Goal: Check status: Check status

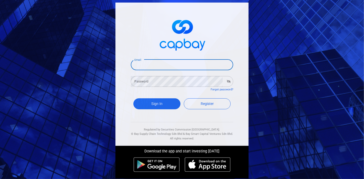
click at [171, 63] on input "Email" at bounding box center [182, 65] width 102 height 11
drag, startPoint x: 175, startPoint y: 63, endPoint x: 152, endPoint y: 64, distance: 22.6
click at [152, 64] on input "[EMAIL_ADDRESS][DOMAIN_NAME]" at bounding box center [182, 65] width 102 height 11
type input "[EMAIL_ADDRESS][DOMAIN_NAME]"
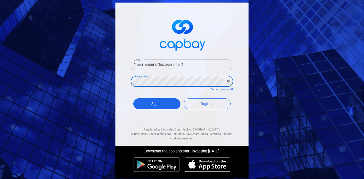
click at [133, 99] on button "Sign In" at bounding box center [156, 104] width 47 height 11
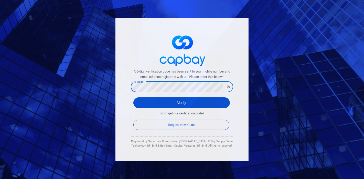
click at [184, 106] on button "Verify" at bounding box center [181, 103] width 96 height 11
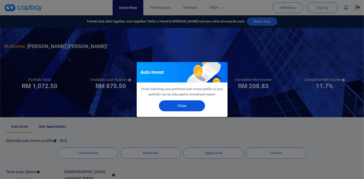
click at [191, 102] on button "Close" at bounding box center [182, 106] width 46 height 11
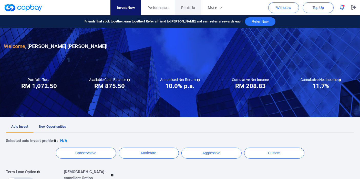
click at [191, 9] on span "Portfolio" at bounding box center [188, 8] width 14 height 6
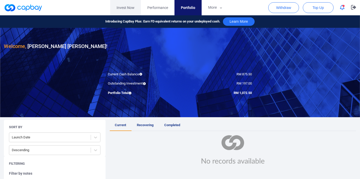
click at [126, 9] on link "Invest Now" at bounding box center [125, 7] width 31 height 15
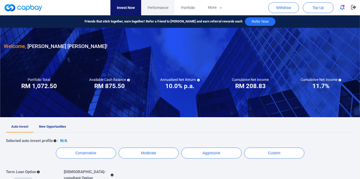
click at [144, 9] on link "Performance" at bounding box center [158, 7] width 34 height 15
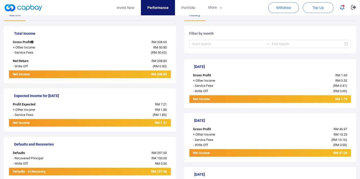
scroll to position [103, 0]
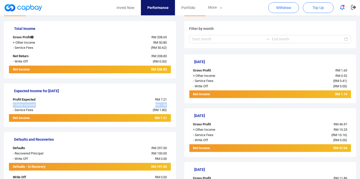
drag, startPoint x: 170, startPoint y: 105, endPoint x: 10, endPoint y: 103, distance: 159.5
click at [10, 103] on div "+ Other Income RM 1.80" at bounding box center [90, 105] width 162 height 5
click at [207, 7] on button "More" at bounding box center [214, 7] width 27 height 15
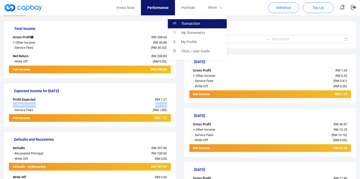
click at [204, 22] on link "Transaction" at bounding box center [197, 23] width 59 height 9
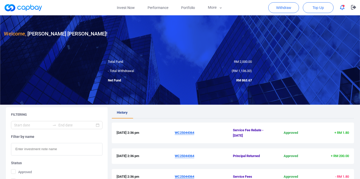
scroll to position [16, 0]
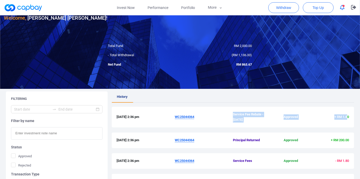
drag, startPoint x: 347, startPoint y: 118, endPoint x: 231, endPoint y: 115, distance: 116.2
click at [231, 115] on div "[DATE] 2:36 pm WC25044364 Service Fee Rebate - [DATE] Approved + RM 1.80" at bounding box center [233, 117] width 232 height 11
click at [231, 115] on span "WC25044364" at bounding box center [204, 117] width 58 height 5
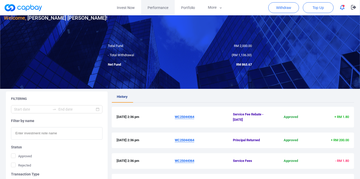
click at [165, 5] on span "Performance" at bounding box center [157, 8] width 21 height 6
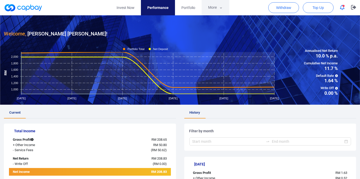
click at [221, 4] on button "More" at bounding box center [214, 7] width 27 height 15
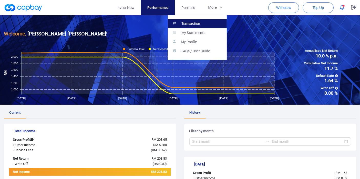
click at [193, 22] on p "Transaction" at bounding box center [190, 23] width 19 height 5
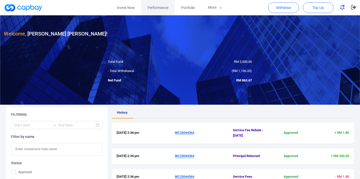
click at [166, 6] on span "Performance" at bounding box center [157, 8] width 21 height 6
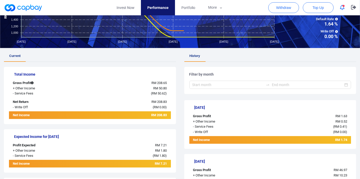
scroll to position [85, 0]
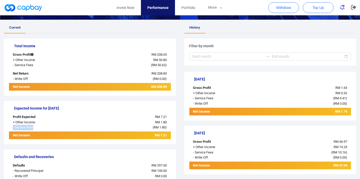
drag, startPoint x: 36, startPoint y: 129, endPoint x: 3, endPoint y: 129, distance: 33.5
drag, startPoint x: 38, startPoint y: 115, endPoint x: 9, endPoint y: 117, distance: 28.7
click at [9, 117] on div "Profit Expected" at bounding box center [42, 117] width 67 height 5
drag, startPoint x: 169, startPoint y: 127, endPoint x: 146, endPoint y: 127, distance: 22.3
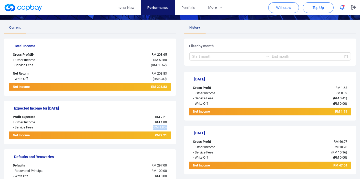
click at [146, 127] on div "( RM 1.80 )" at bounding box center [123, 127] width 94 height 5
click at [219, 8] on icon "button" at bounding box center [221, 8] width 4 height 5
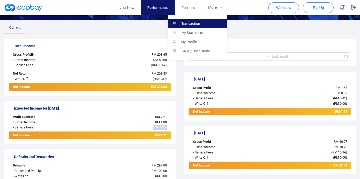
click at [208, 20] on link "Transaction" at bounding box center [197, 23] width 59 height 9
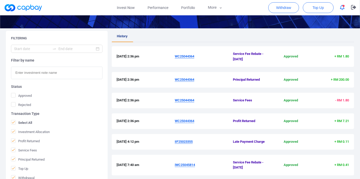
scroll to position [85, 0]
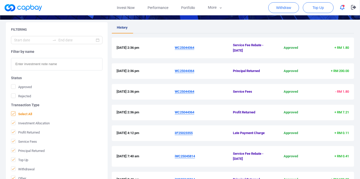
click at [27, 112] on span "Select All" at bounding box center [21, 114] width 21 height 5
click at [0, 0] on input "Select All" at bounding box center [0, 0] width 0 height 0
click at [23, 131] on span "Profit Returned" at bounding box center [25, 132] width 29 height 5
click at [0, 0] on input "Profit Returned" at bounding box center [0, 0] width 0 height 0
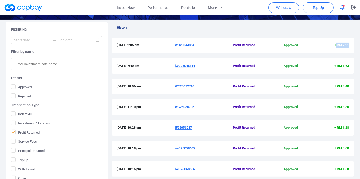
drag, startPoint x: 336, startPoint y: 45, endPoint x: 356, endPoint y: 50, distance: 21.0
click at [359, 50] on div "Filtering Filter by name Status Approved Rejected Transaction Type Select All I…" at bounding box center [180, 139] width 360 height 235
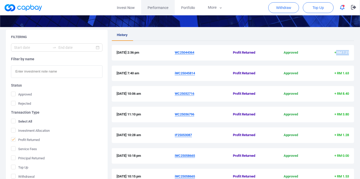
scroll to position [57, 0]
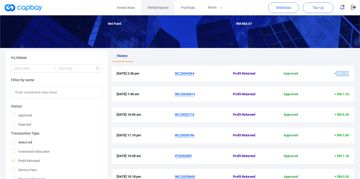
click at [168, 8] on link "Performance" at bounding box center [158, 7] width 34 height 15
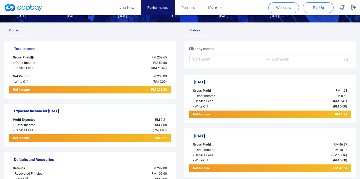
scroll to position [114, 0]
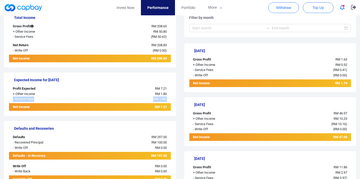
drag, startPoint x: 146, startPoint y: 96, endPoint x: 12, endPoint y: 97, distance: 134.9
click at [12, 97] on div "- Service Fees ( RM 1.80 )" at bounding box center [90, 99] width 162 height 5
click at [153, 92] on div "RM 1.80" at bounding box center [123, 94] width 94 height 5
drag, startPoint x: 167, startPoint y: 92, endPoint x: 10, endPoint y: 92, distance: 156.9
click at [10, 92] on div "+ Other Income RM 1.80" at bounding box center [90, 94] width 162 height 5
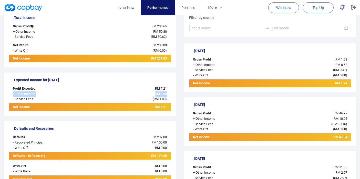
click at [143, 94] on div "RM 1.80" at bounding box center [123, 94] width 94 height 5
drag, startPoint x: 167, startPoint y: 100, endPoint x: 8, endPoint y: 98, distance: 159.2
click at [8, 98] on div "Expected Income for [DATE] Profit Expected RM 7.21 + Other Income RM 1.80 - Ser…" at bounding box center [90, 95] width 172 height 44
drag, startPoint x: 171, startPoint y: 92, endPoint x: 11, endPoint y: 92, distance: 159.4
click at [11, 92] on div "Expected Income for [DATE] Profit Expected RM 7.21 + Other Income RM 1.80 - Ser…" at bounding box center [90, 95] width 172 height 44
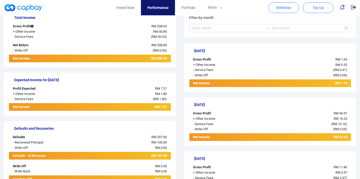
click at [41, 87] on div "Profit Expected" at bounding box center [42, 88] width 67 height 5
drag, startPoint x: 40, startPoint y: 94, endPoint x: 9, endPoint y: 93, distance: 30.7
click at [9, 93] on div "+ Other Income" at bounding box center [42, 94] width 67 height 5
